Goal: Find specific page/section: Find specific page/section

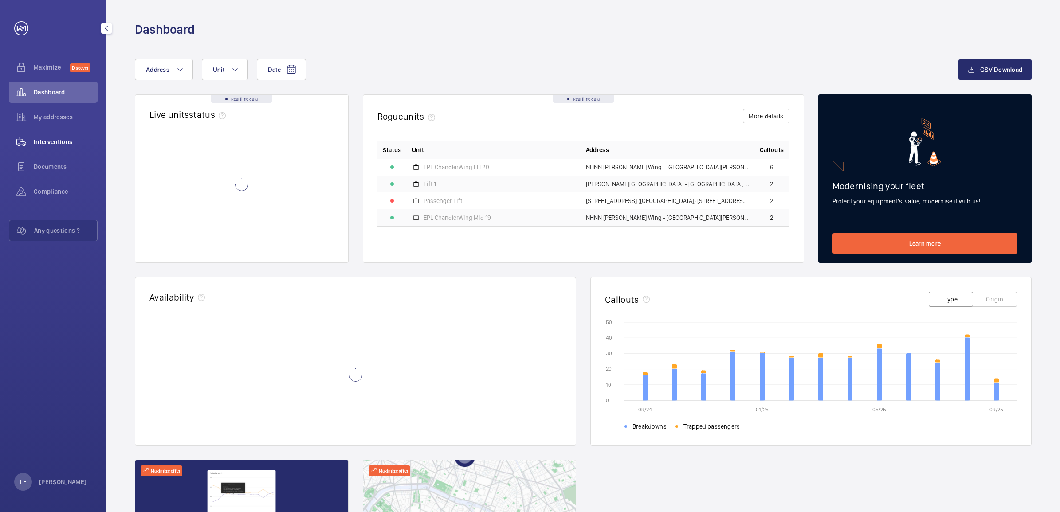
click at [52, 136] on div "Interventions" at bounding box center [53, 141] width 89 height 21
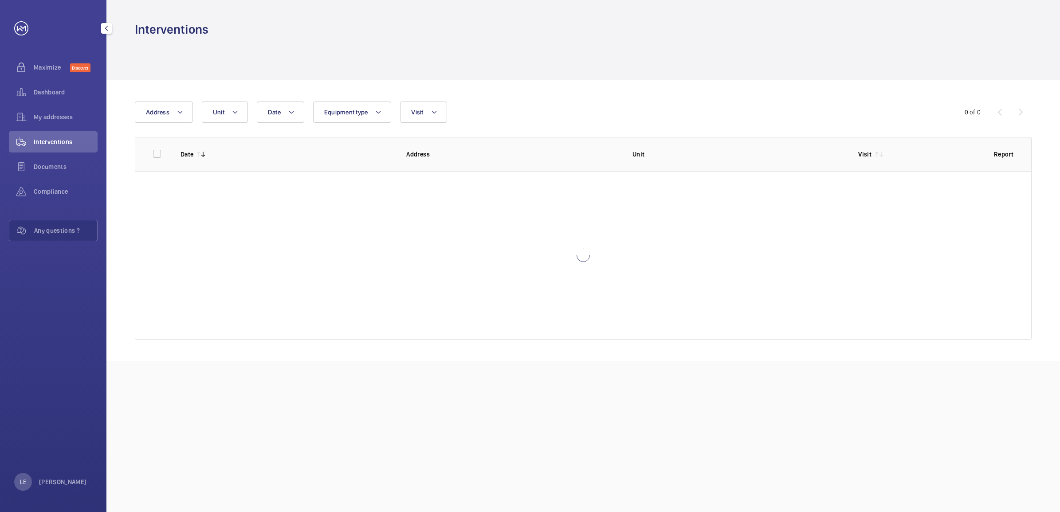
click at [67, 178] on div "Documents" at bounding box center [53, 168] width 89 height 25
click at [61, 170] on span "Documents" at bounding box center [66, 166] width 64 height 9
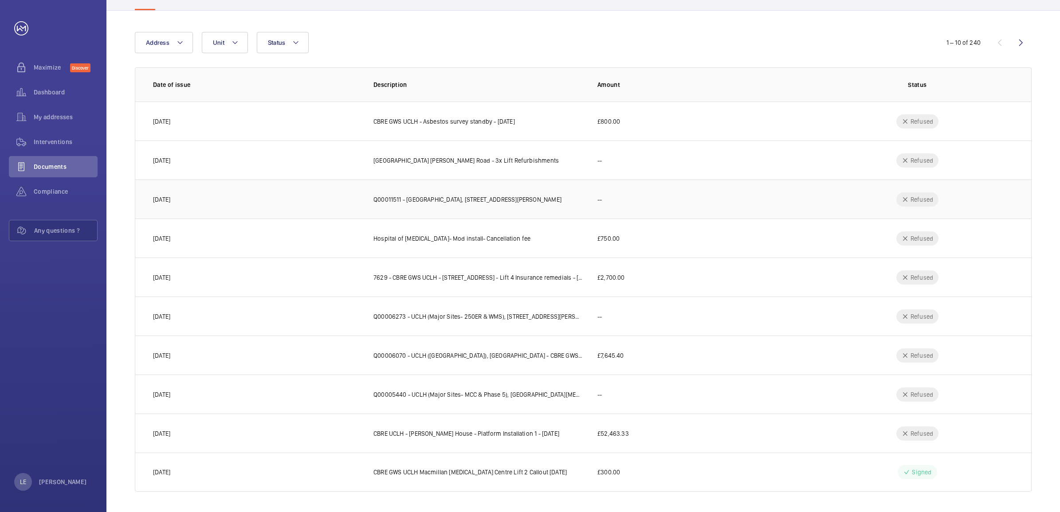
scroll to position [70, 0]
click at [167, 80] on p "Date of issue" at bounding box center [256, 84] width 206 height 9
click at [169, 84] on p "Date of issue" at bounding box center [256, 84] width 206 height 9
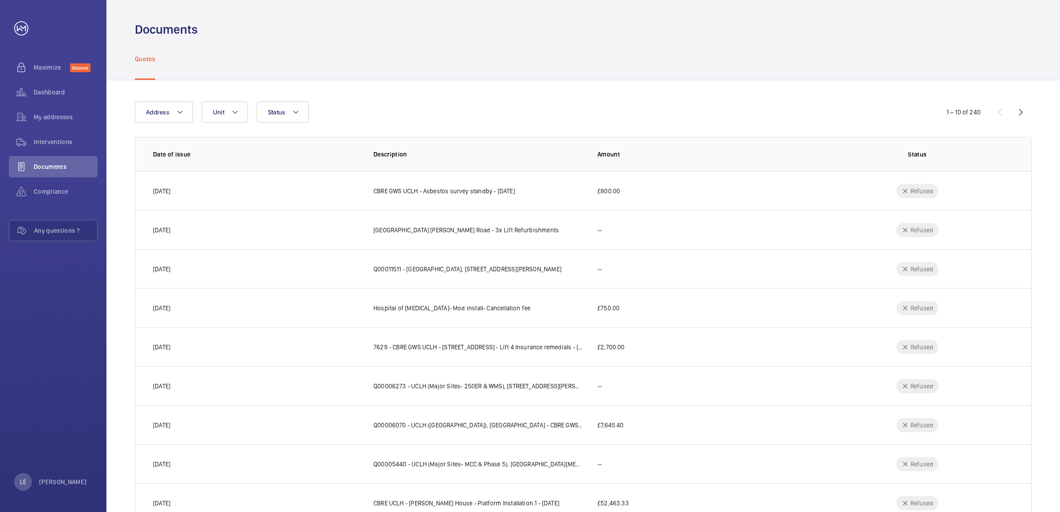
drag, startPoint x: 280, startPoint y: 151, endPoint x: 282, endPoint y: 143, distance: 8.6
click at [282, 151] on p "Date of issue" at bounding box center [256, 154] width 206 height 9
click at [1028, 114] on wm-front-icon-button at bounding box center [1020, 112] width 21 height 21
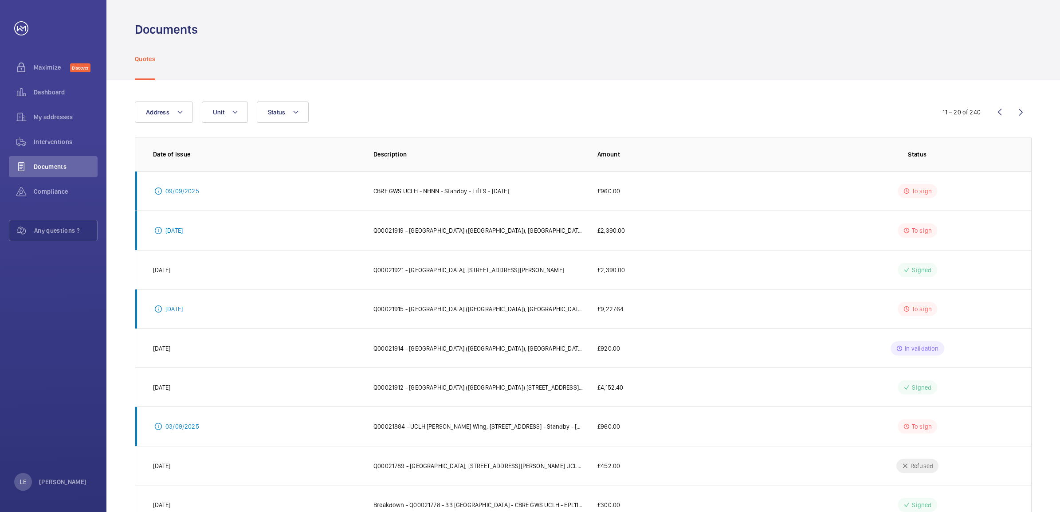
click at [182, 151] on p "Date of issue" at bounding box center [256, 154] width 206 height 9
click at [173, 155] on p "Date of issue" at bounding box center [256, 154] width 206 height 9
click at [1020, 110] on wm-front-icon-button at bounding box center [1020, 112] width 21 height 21
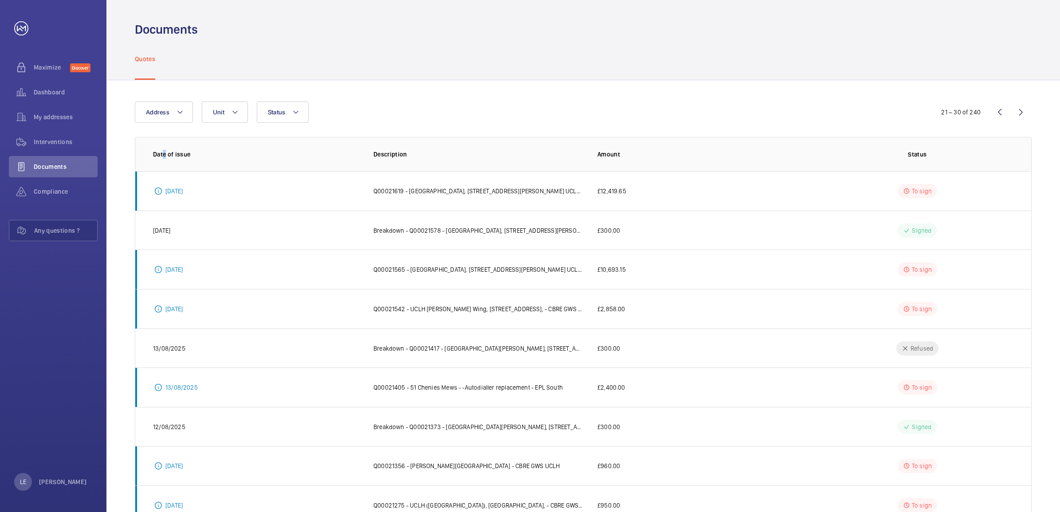
click at [164, 163] on th "Date of issue" at bounding box center [247, 154] width 224 height 34
drag, startPoint x: 164, startPoint y: 163, endPoint x: 282, endPoint y: 115, distance: 127.2
click at [282, 114] on span "Status" at bounding box center [277, 112] width 18 height 7
click at [471, 90] on div "Address Unit Status To sign Signed Refused In validation Reset 21 – 30 of 240 D…" at bounding box center [583, 332] width 954 height 505
click at [228, 111] on button "Unit" at bounding box center [225, 112] width 46 height 21
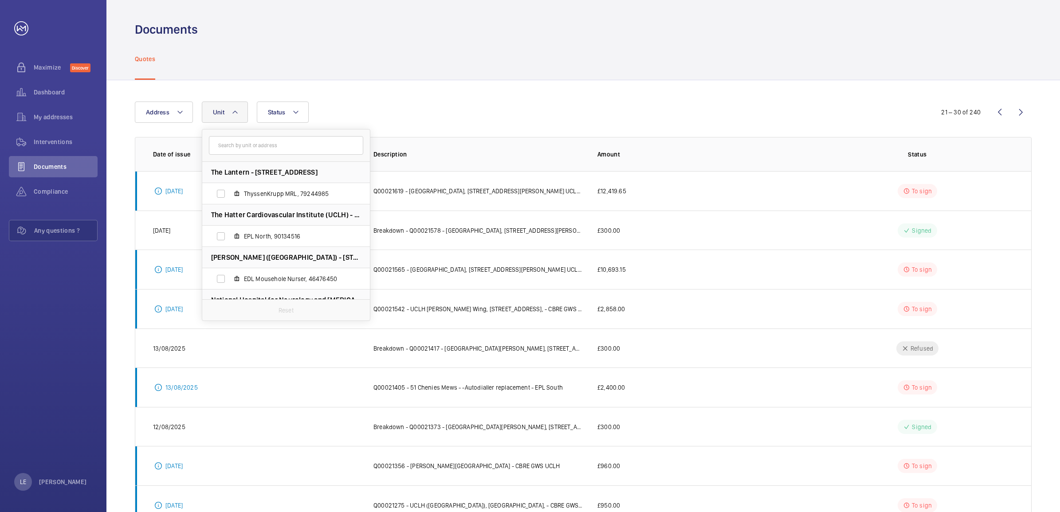
click at [701, 121] on div "Address [STREET_ADDRESS][GEOGRAPHIC_DATA], 79244985 The Hatter Cardiovascular I…" at bounding box center [530, 112] width 790 height 21
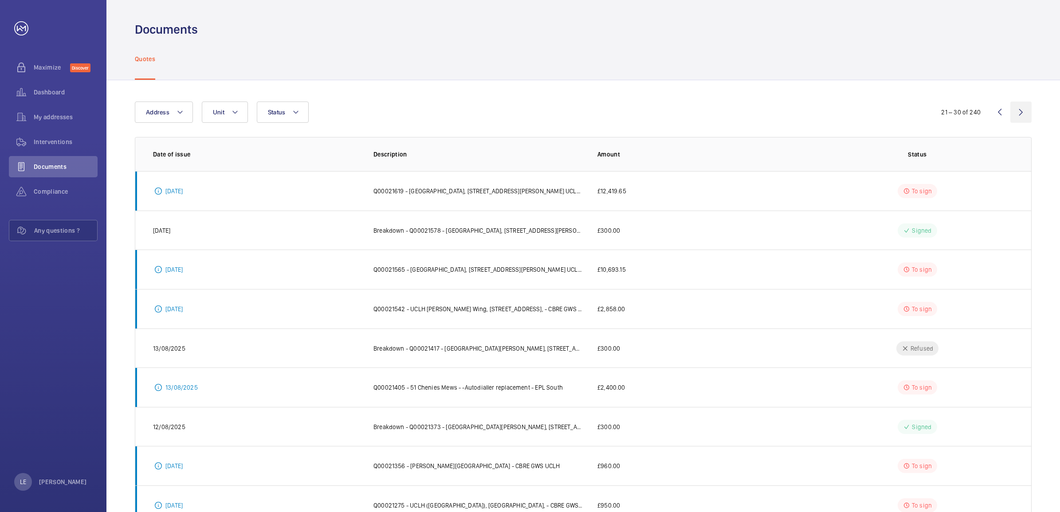
click at [1027, 116] on wm-front-icon-button at bounding box center [1020, 112] width 21 height 21
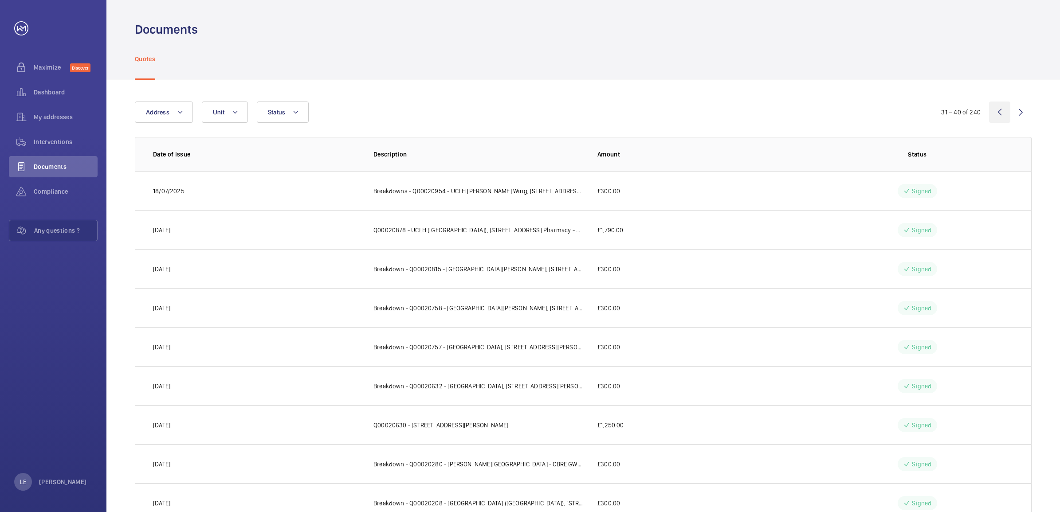
click at [997, 114] on wm-front-icon-button at bounding box center [999, 112] width 21 height 21
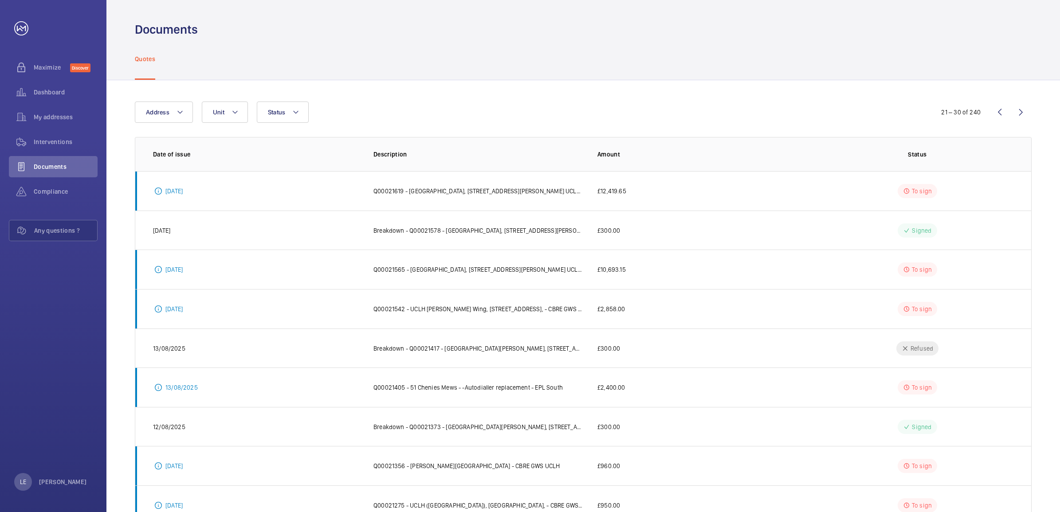
click at [980, 115] on div "21 – 30 of 240" at bounding box center [960, 112] width 39 height 9
click at [994, 111] on wm-front-icon-button at bounding box center [999, 112] width 21 height 21
